Goal: Find specific page/section: Find specific page/section

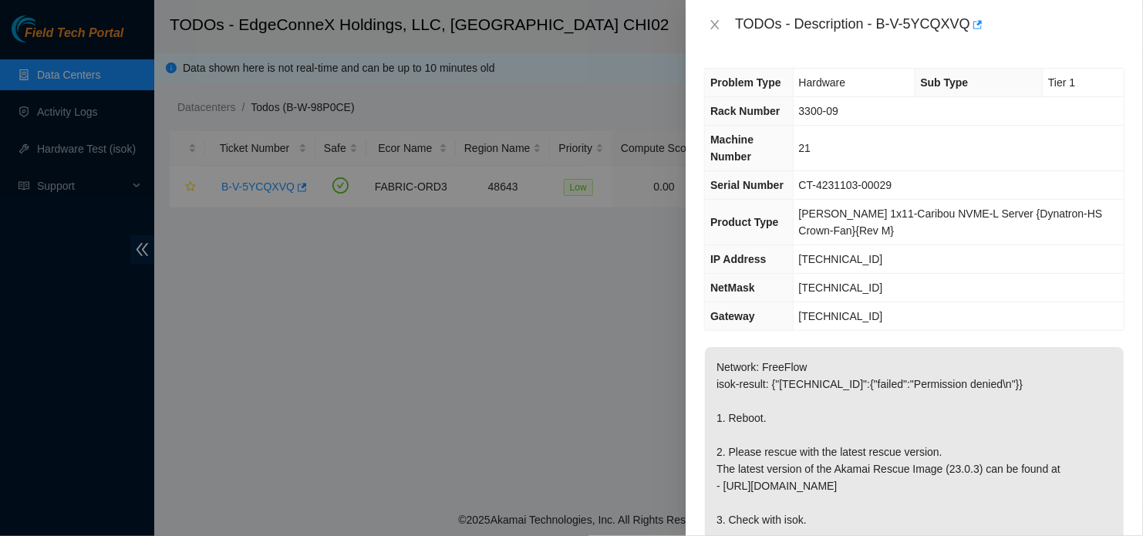
scroll to position [154, 0]
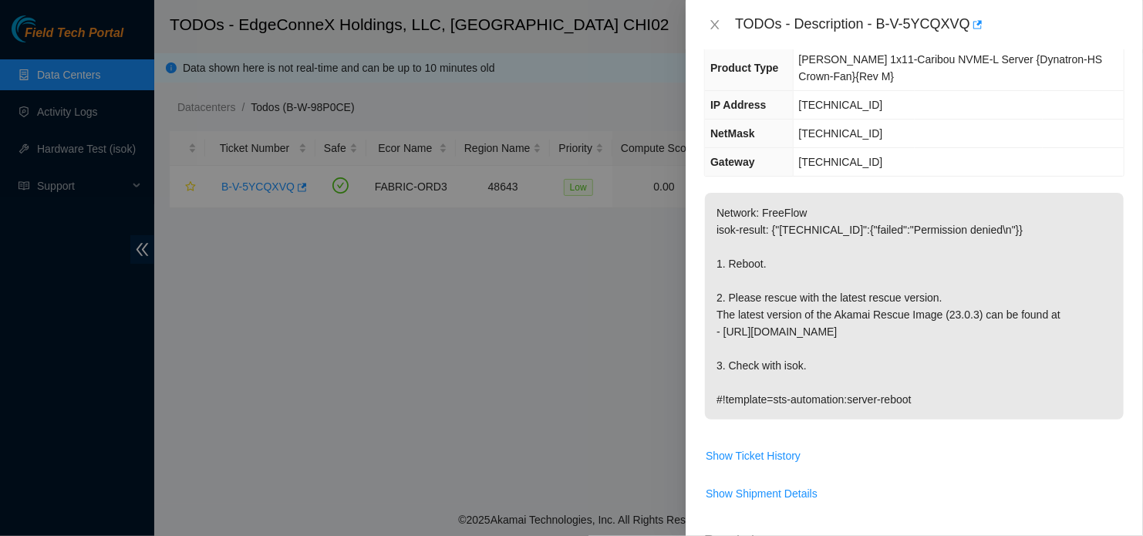
click at [447, 509] on div at bounding box center [571, 268] width 1143 height 536
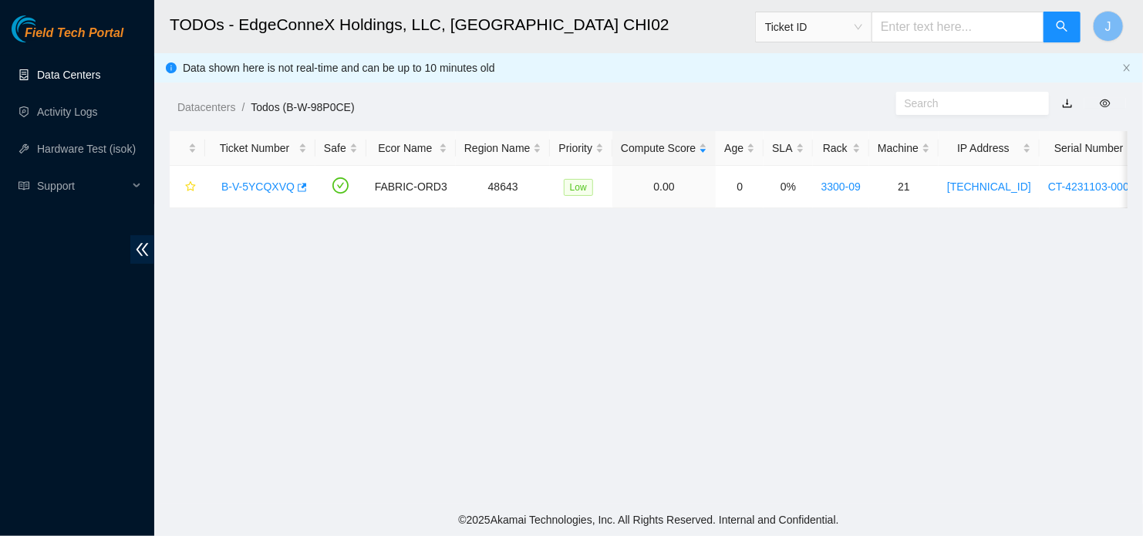
click at [83, 78] on link "Data Centers" at bounding box center [68, 75] width 63 height 12
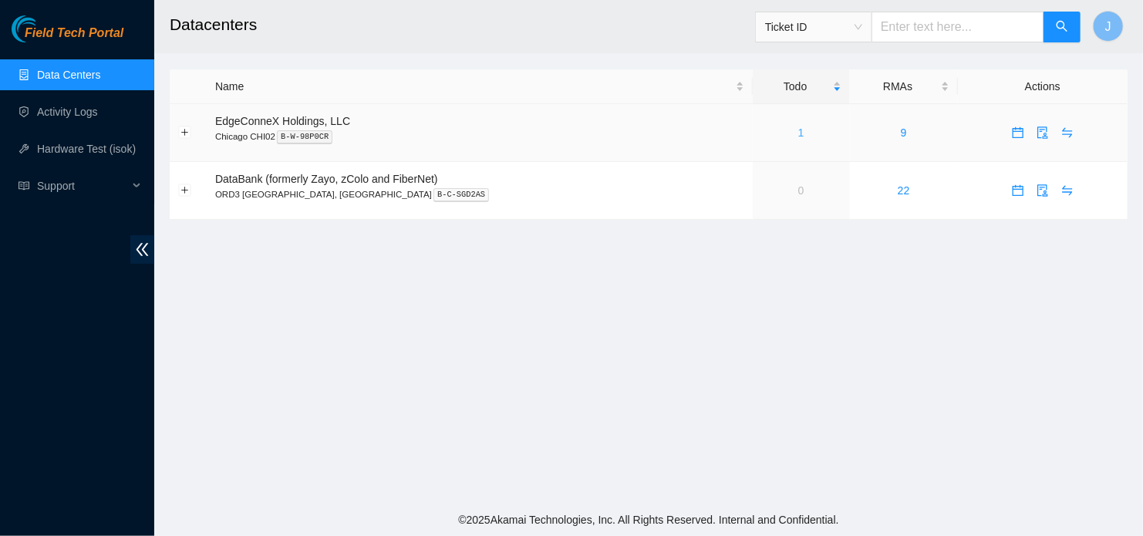
click at [798, 136] on link "1" at bounding box center [801, 133] width 6 height 12
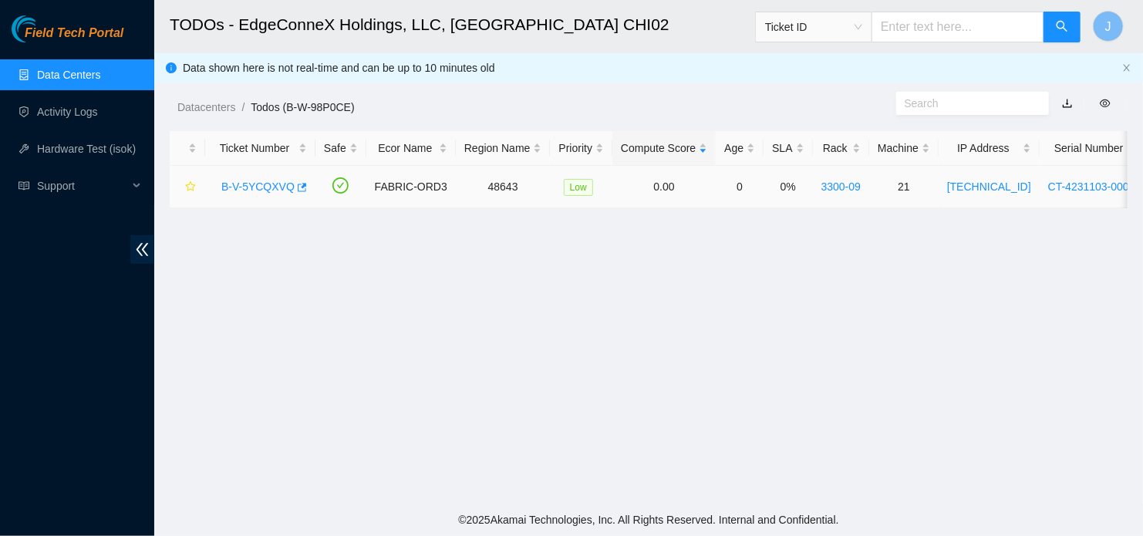
click at [256, 192] on link "B-V-5YCQXVQ" at bounding box center [257, 187] width 73 height 12
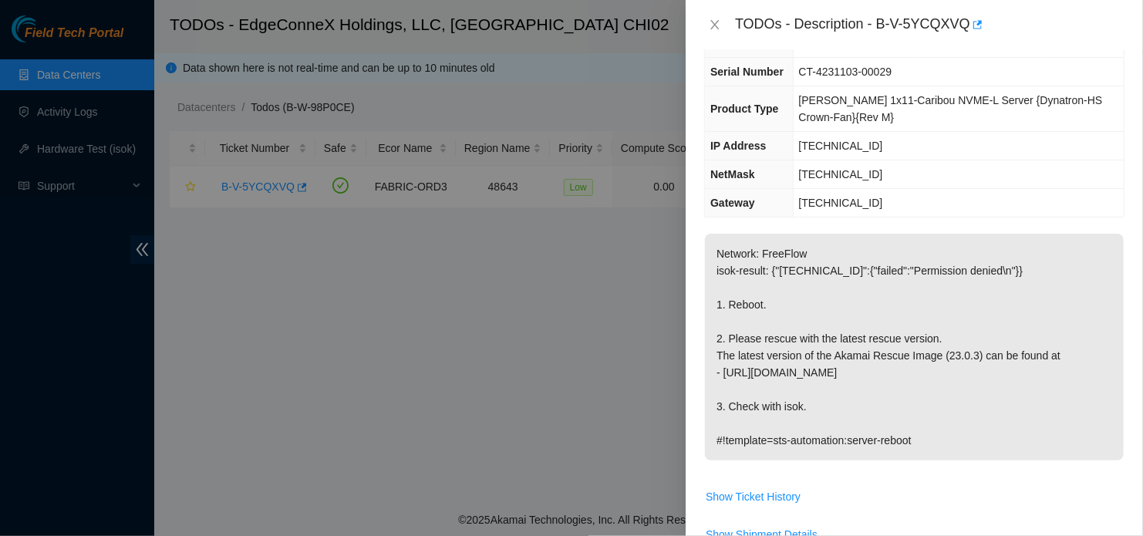
scroll to position [114, 0]
click at [711, 31] on button "Close" at bounding box center [715, 25] width 22 height 15
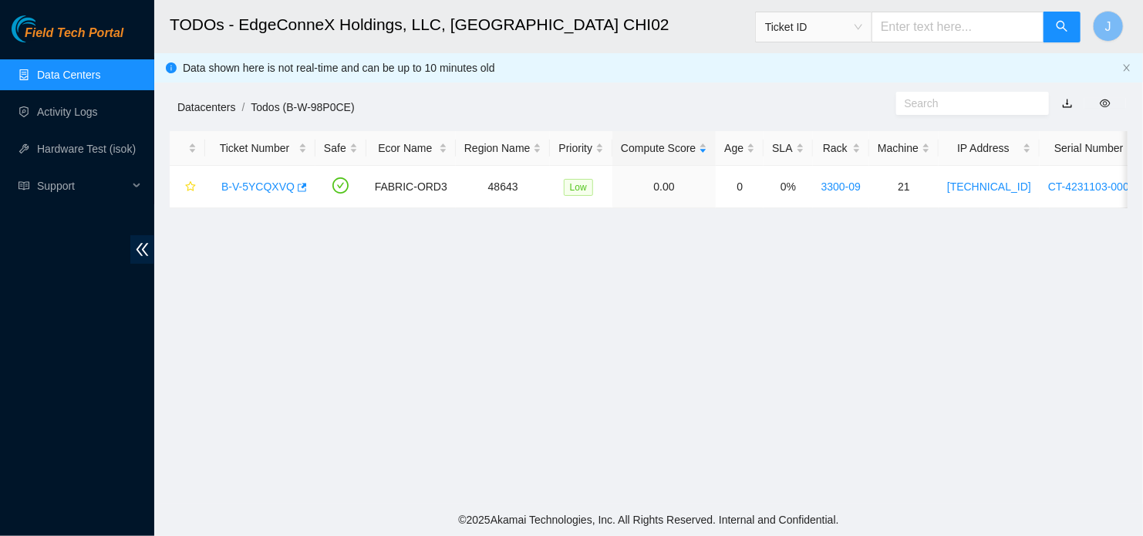
scroll to position [148, 0]
click at [90, 70] on link "Data Centers" at bounding box center [68, 75] width 63 height 12
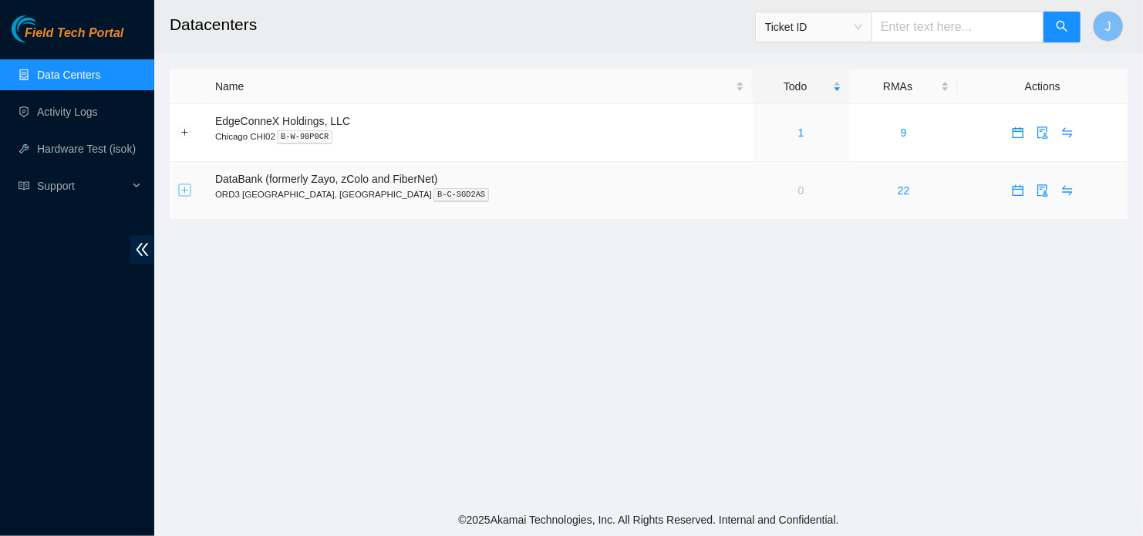
click at [187, 194] on button "Expand row" at bounding box center [185, 190] width 12 height 12
